Goal: Transaction & Acquisition: Purchase product/service

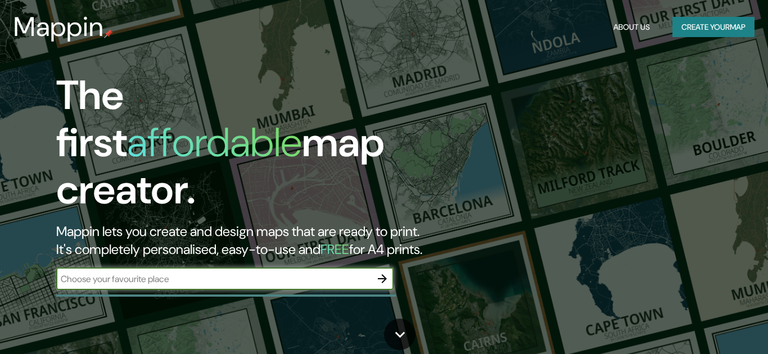
click at [200, 273] on input "text" at bounding box center [213, 279] width 315 height 13
type input "[GEOGRAPHIC_DATA]"
click at [384, 274] on icon "button" at bounding box center [382, 278] width 9 height 9
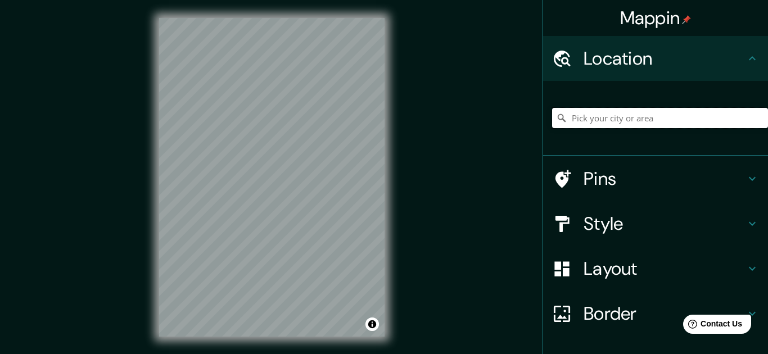
click at [609, 122] on input "Pick your city or area" at bounding box center [660, 118] width 216 height 20
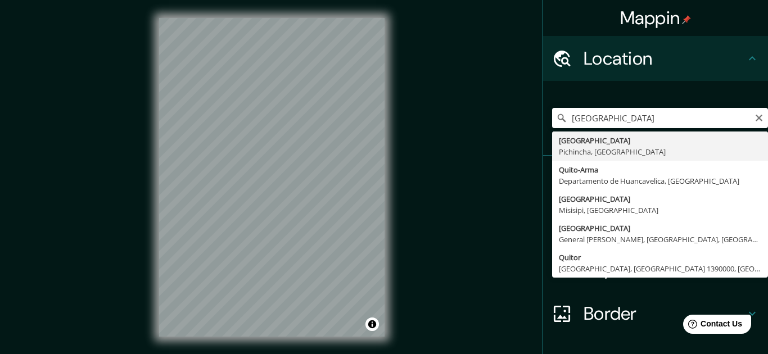
type input "[GEOGRAPHIC_DATA], [GEOGRAPHIC_DATA], [GEOGRAPHIC_DATA]"
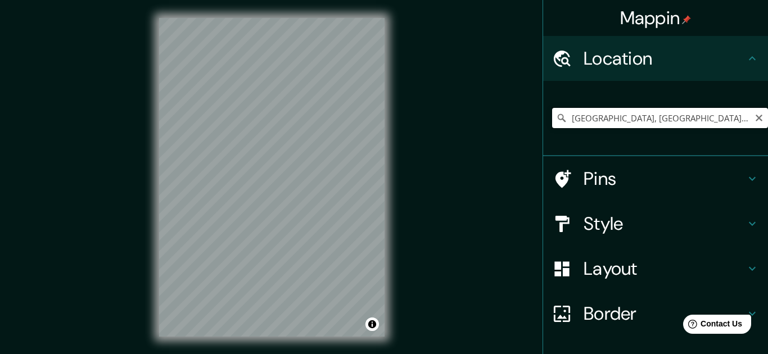
click at [689, 113] on input "[GEOGRAPHIC_DATA], [GEOGRAPHIC_DATA], [GEOGRAPHIC_DATA]" at bounding box center [660, 118] width 216 height 20
click at [611, 266] on h4 "Layout" at bounding box center [664, 268] width 162 height 22
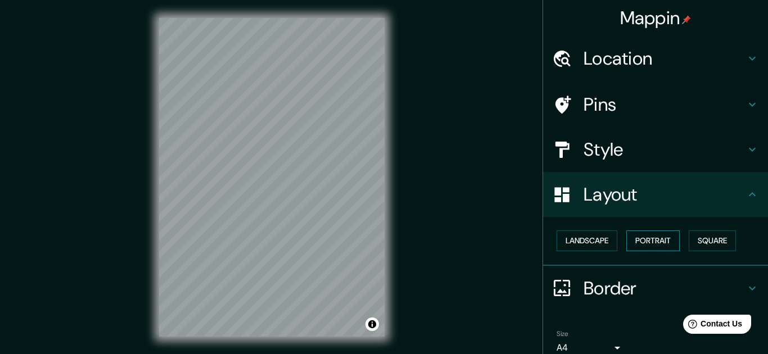
click at [650, 237] on button "Portrait" at bounding box center [652, 240] width 53 height 21
click at [597, 236] on button "Landscape" at bounding box center [586, 240] width 61 height 21
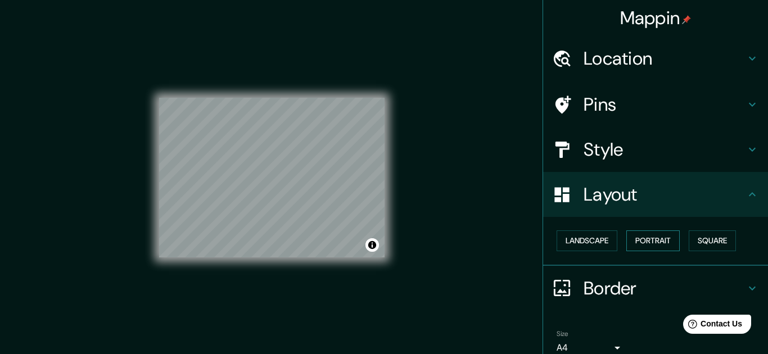
click at [660, 239] on button "Portrait" at bounding box center [652, 240] width 53 height 21
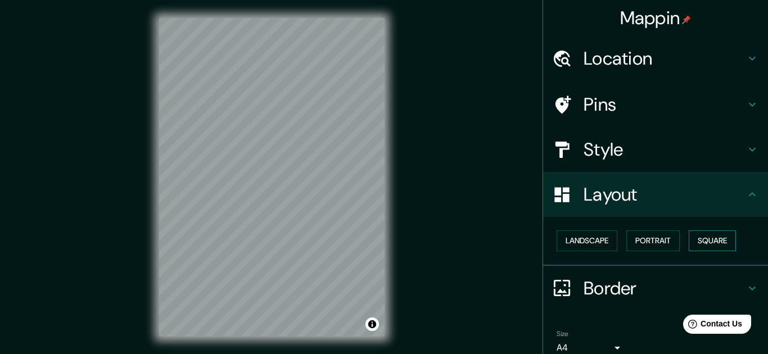
click at [708, 240] on button "Square" at bounding box center [711, 240] width 47 height 21
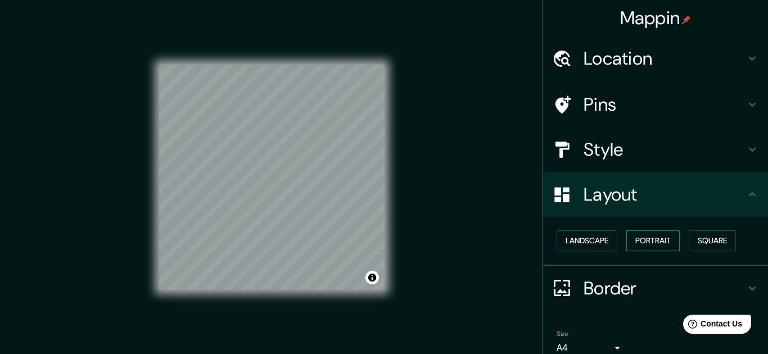
click at [645, 240] on button "Portrait" at bounding box center [652, 240] width 53 height 21
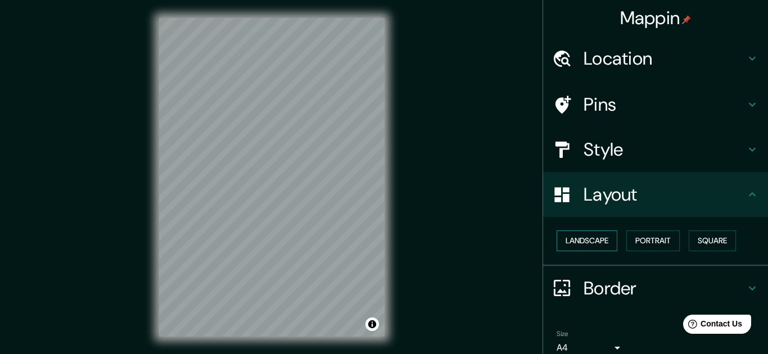
click at [583, 237] on button "Landscape" at bounding box center [586, 240] width 61 height 21
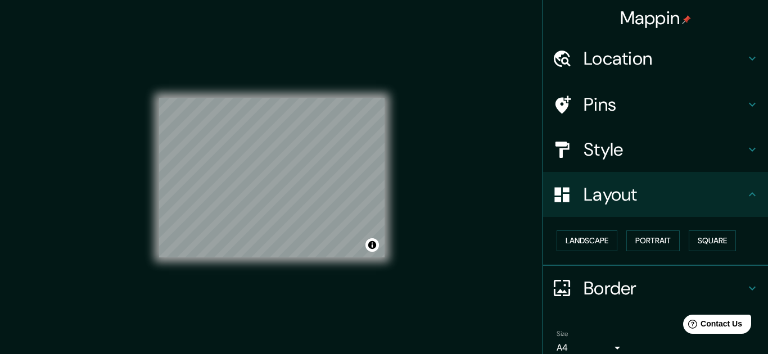
click at [606, 151] on h4 "Style" at bounding box center [664, 149] width 162 height 22
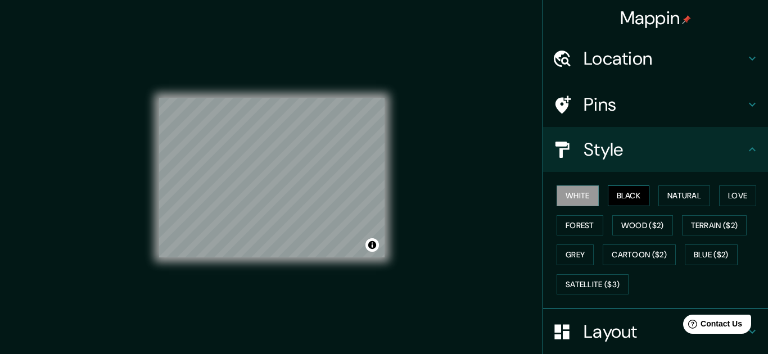
click at [626, 190] on button "Black" at bounding box center [628, 195] width 42 height 21
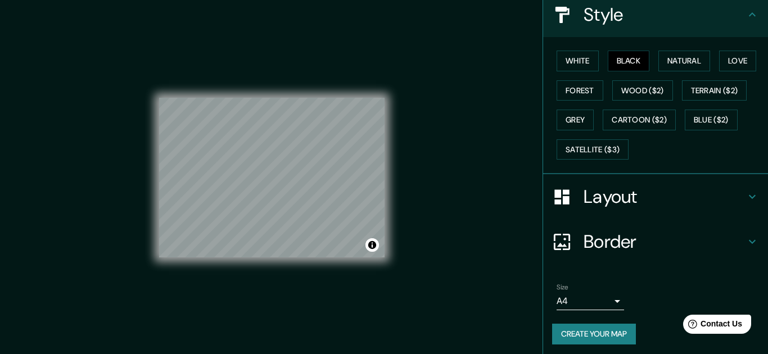
scroll to position [134, 0]
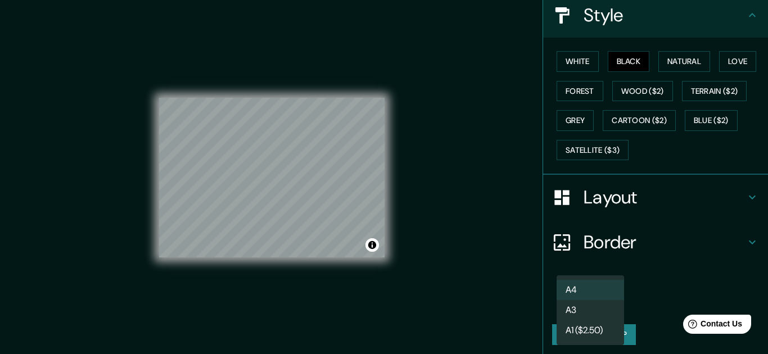
click at [590, 300] on body "Mappin Location [GEOGRAPHIC_DATA], [GEOGRAPHIC_DATA], [GEOGRAPHIC_DATA] Pins St…" at bounding box center [384, 177] width 768 height 354
click at [574, 310] on li "A3" at bounding box center [589, 310] width 67 height 20
type input "a4"
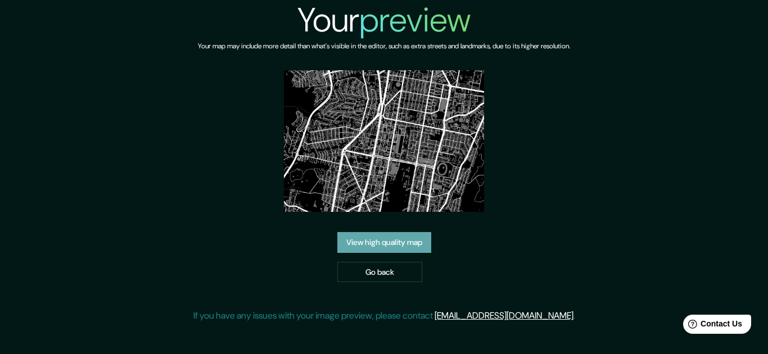
click at [370, 241] on link "View high quality map" at bounding box center [384, 242] width 94 height 21
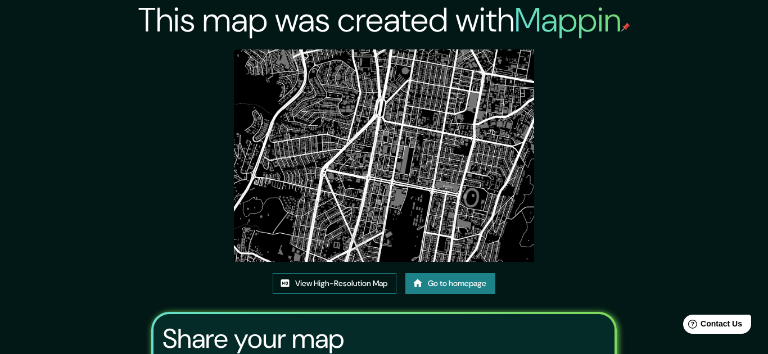
click at [337, 281] on link "View High-Resolution Map" at bounding box center [335, 283] width 124 height 21
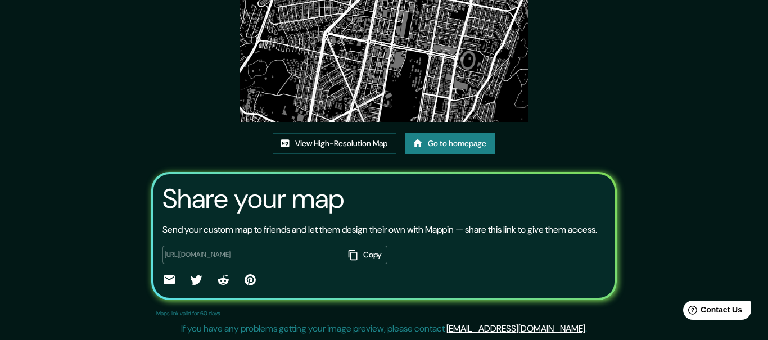
scroll to position [153, 0]
click at [364, 257] on button "Copy" at bounding box center [365, 255] width 44 height 19
click at [169, 283] on icon at bounding box center [169, 279] width 11 height 9
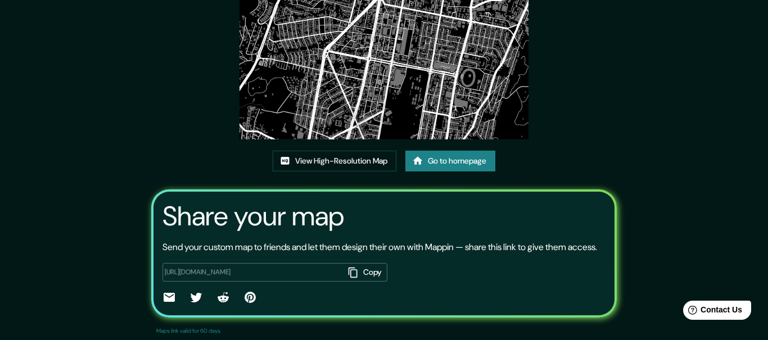
scroll to position [123, 0]
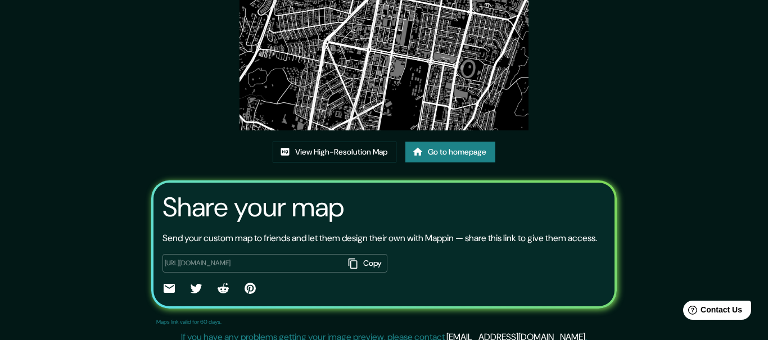
click at [353, 269] on icon "button" at bounding box center [352, 263] width 11 height 11
click at [167, 293] on icon at bounding box center [169, 288] width 11 height 9
